Goal: Information Seeking & Learning: Learn about a topic

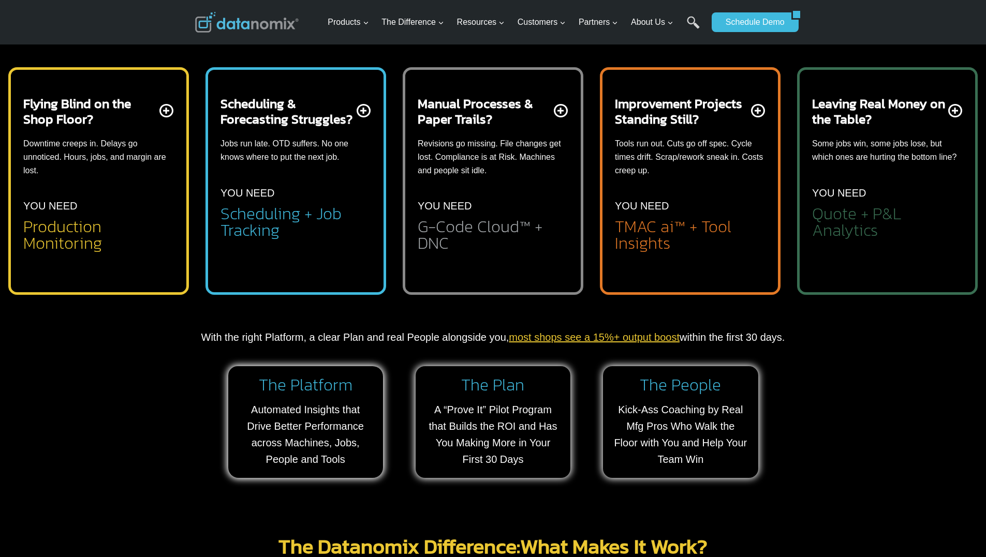
scroll to position [518, 0]
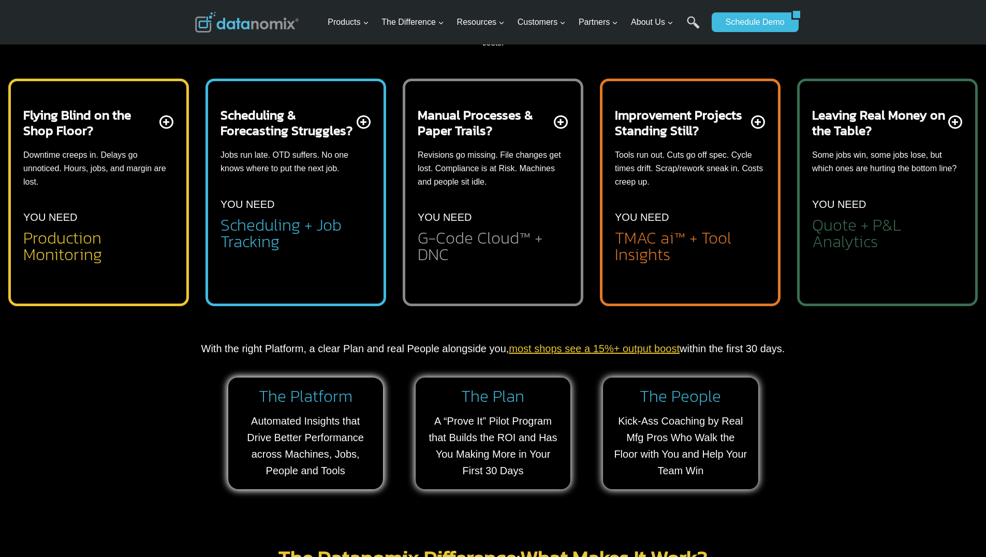
click at [851, 229] on h2 "Quote + P&L Analytics" at bounding box center [887, 233] width 151 height 33
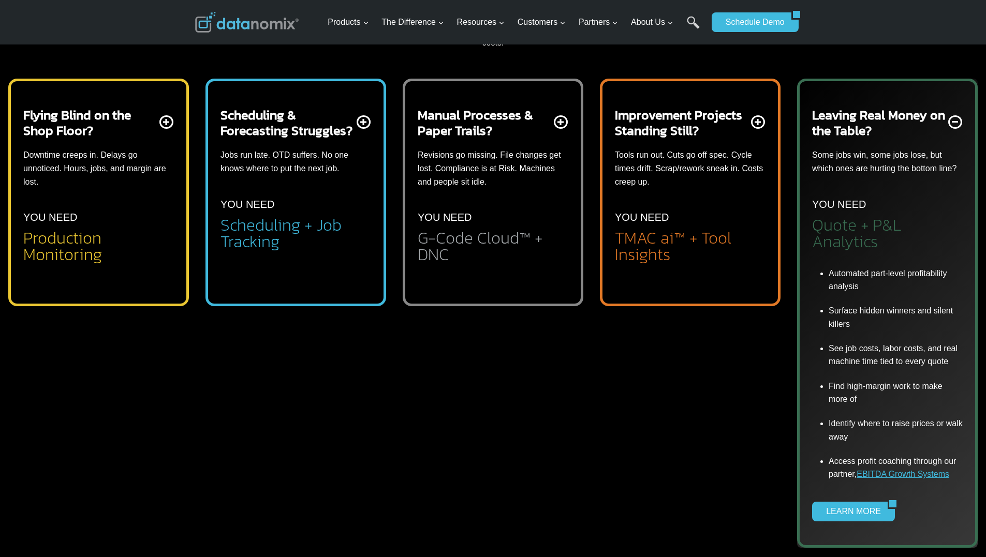
click at [32, 237] on h2 "Production Monitoring" at bounding box center [98, 246] width 151 height 33
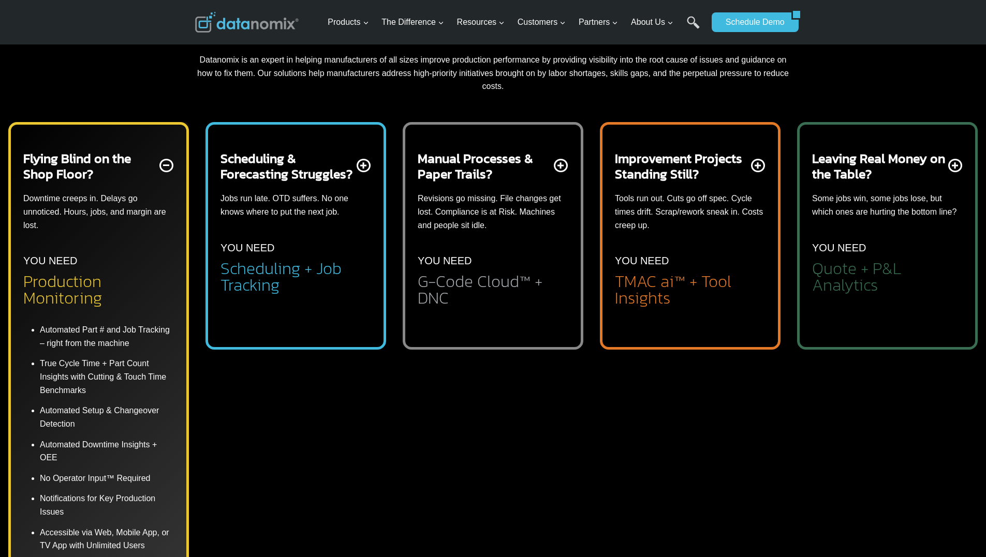
scroll to position [414, 0]
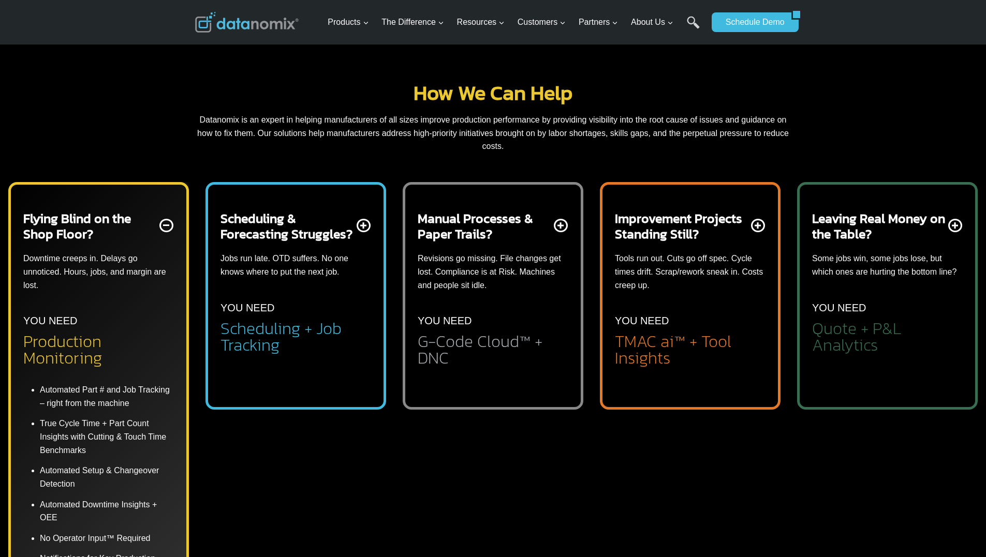
click at [461, 226] on h2 "Manual Processes & Paper Trails?" at bounding box center [485, 226] width 134 height 31
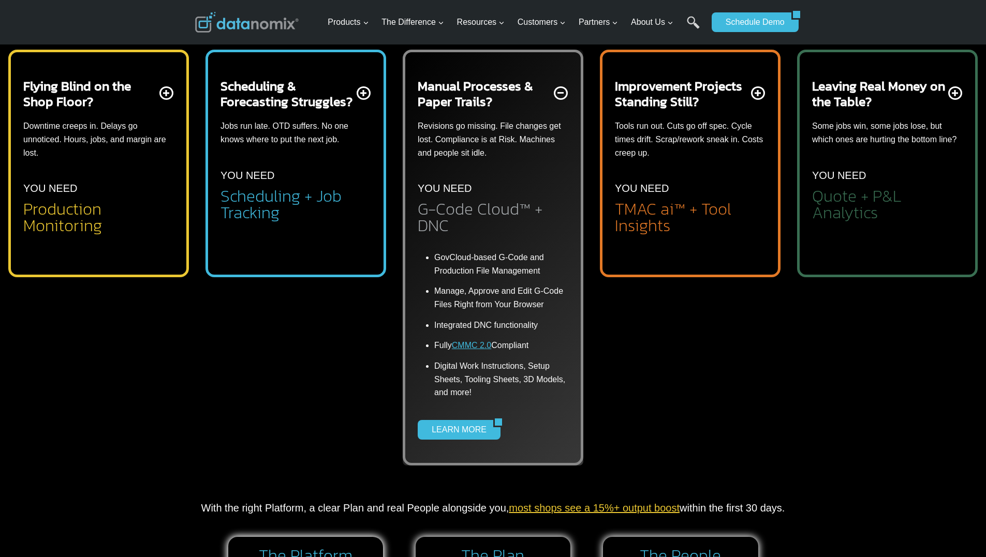
scroll to position [621, 0]
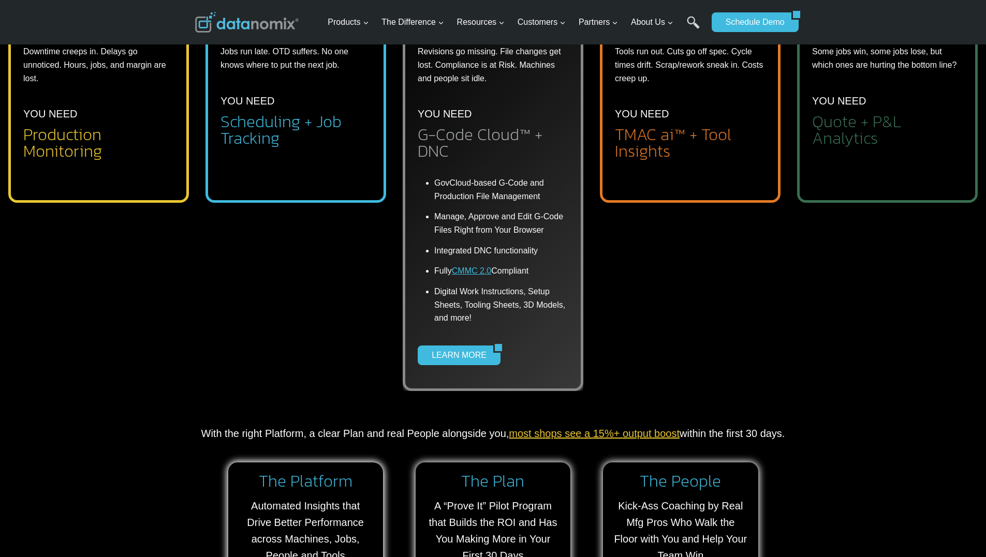
click at [476, 272] on link "CMMC 2.0" at bounding box center [471, 271] width 39 height 9
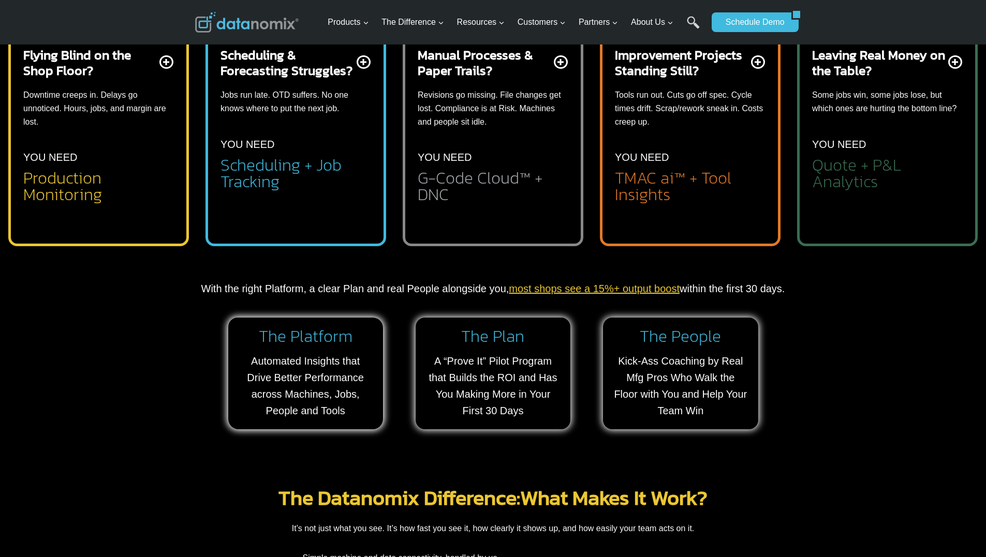
scroll to position [518, 0]
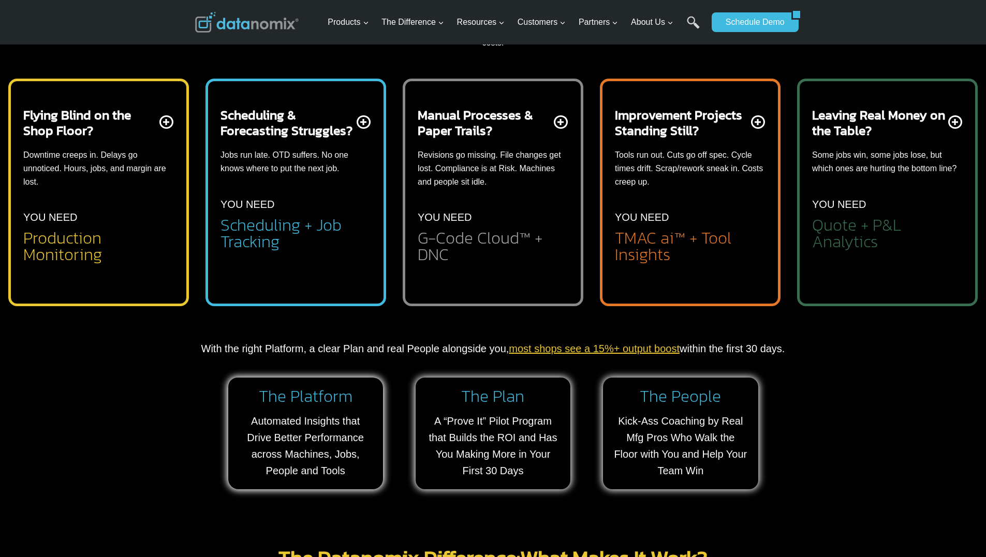
click at [664, 148] on div "Improvement Projects Standing Still? Tools run out. Cuts go off spec. Cycle tim…" at bounding box center [690, 185] width 151 height 156
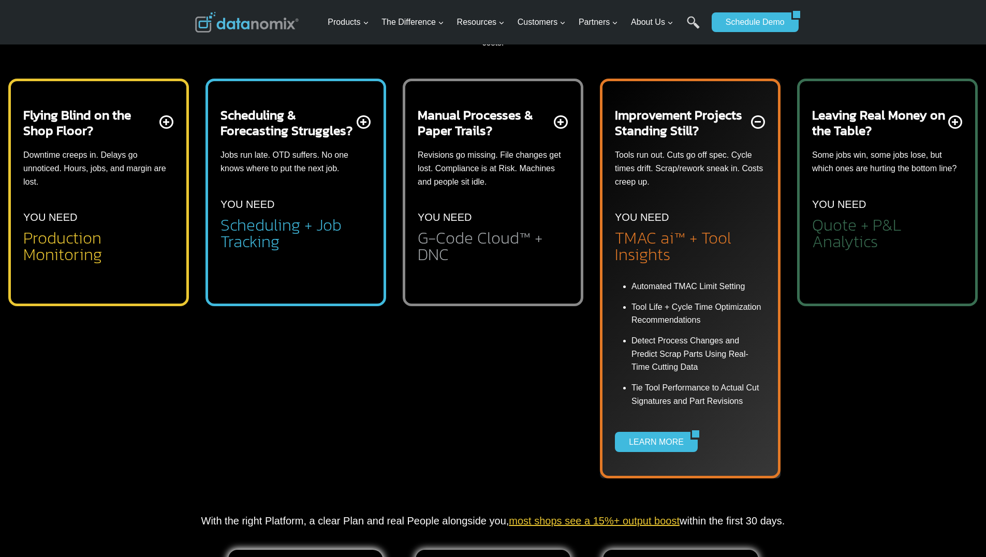
click at [868, 170] on p "Some jobs win, some jobs lose, but which ones are hurting the bottom line?" at bounding box center [887, 162] width 151 height 26
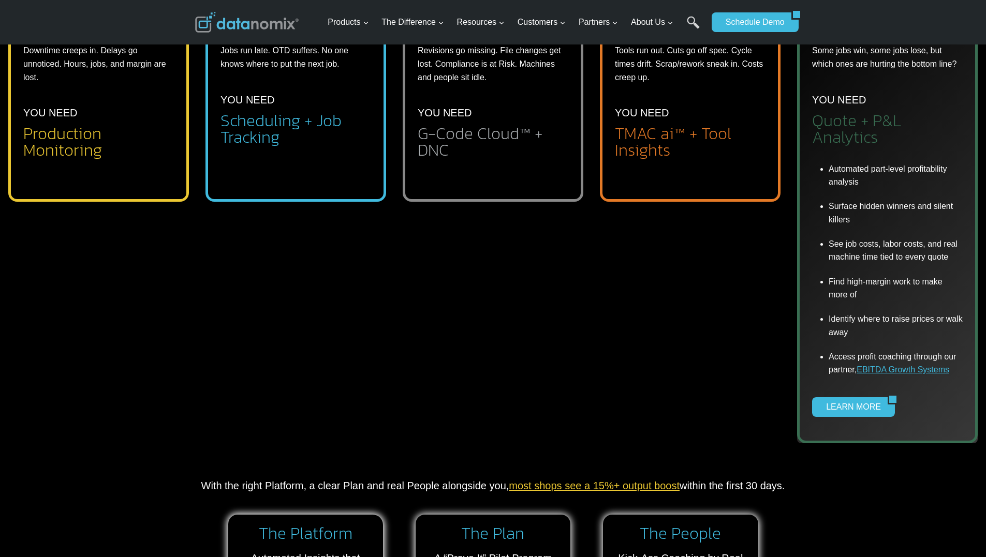
scroll to position [673, 0]
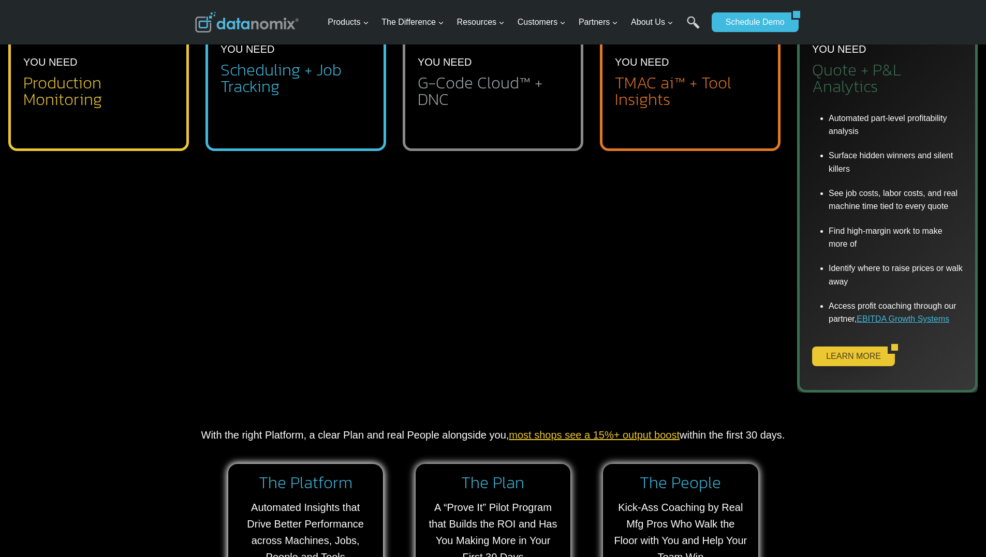
click at [831, 359] on link "LEARN MORE" at bounding box center [850, 357] width 76 height 20
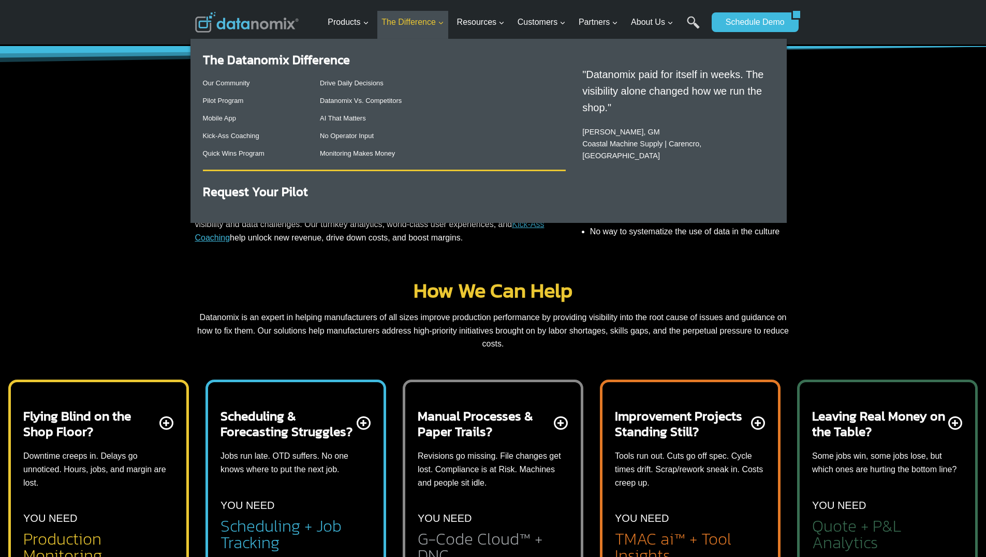
scroll to position [206, 0]
